Goal: Information Seeking & Learning: Learn about a topic

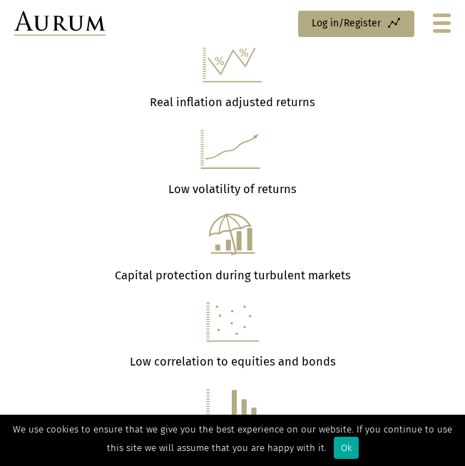
scroll to position [975, 0]
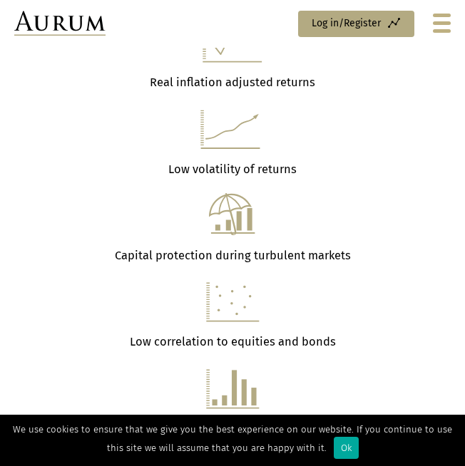
click at [444, 26] on div at bounding box center [442, 23] width 18 height 19
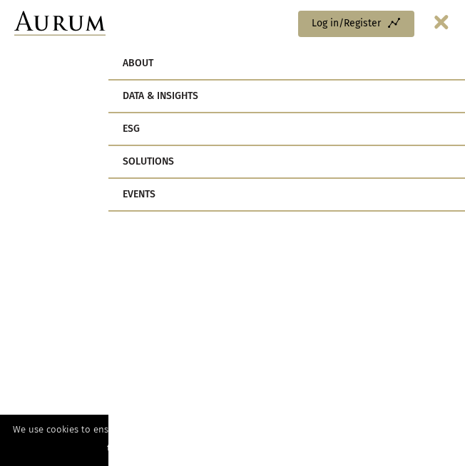
click at [153, 197] on link "Events" at bounding box center [286, 195] width 357 height 33
